Goal: Information Seeking & Learning: Learn about a topic

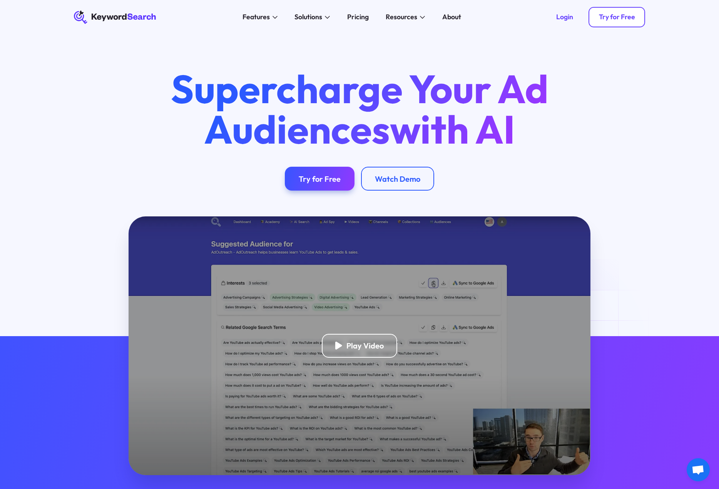
click at [486, 18] on div "Try for Free" at bounding box center [617, 17] width 36 height 8
click at [353, 18] on div "Pricing" at bounding box center [358, 17] width 22 height 10
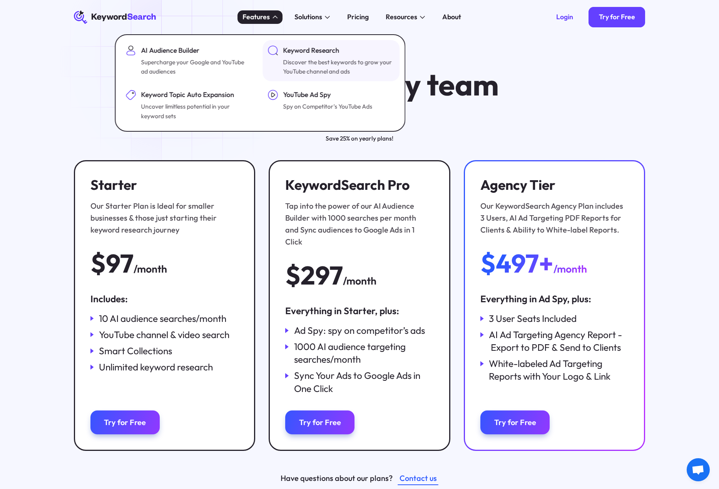
click at [320, 52] on div "Keyword Research" at bounding box center [338, 50] width 110 height 10
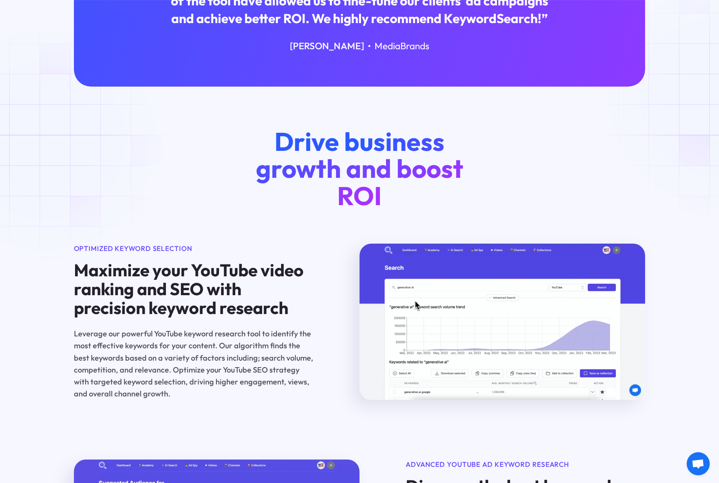
scroll to position [423, 0]
